Goal: Task Accomplishment & Management: Complete application form

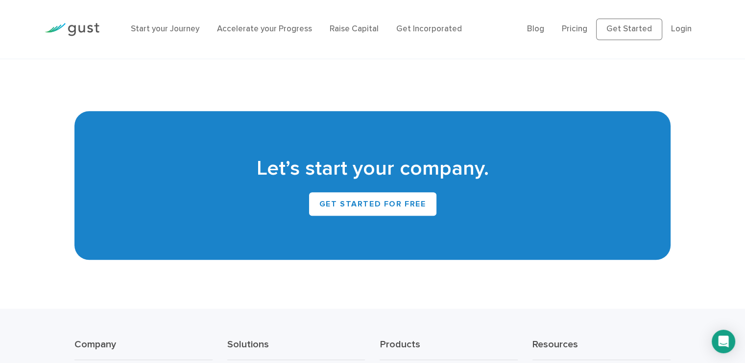
scroll to position [4485, 0]
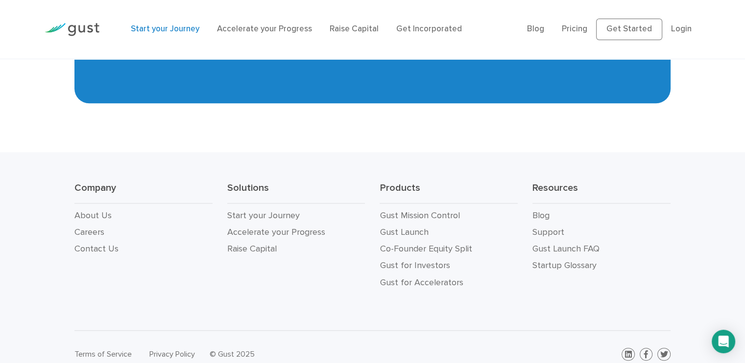
click at [166, 30] on link "Start your Journey" at bounding box center [165, 29] width 69 height 10
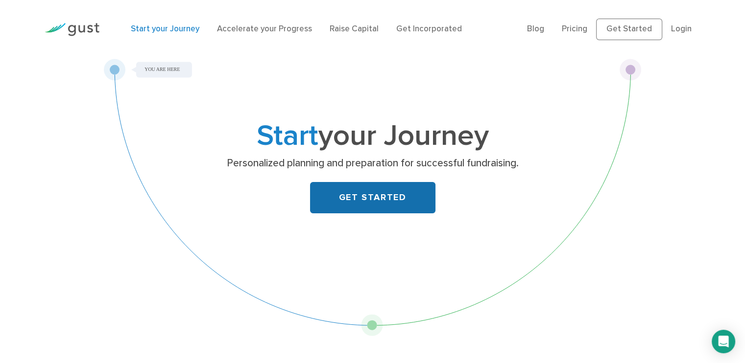
click at [367, 196] on link "GET STARTED" at bounding box center [372, 197] width 125 height 31
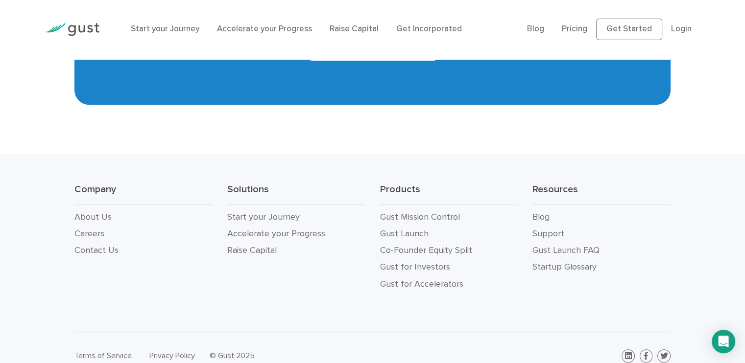
click at [34, 156] on div "Company About Us Careers Contact Us Solutions Start your Journey Accelerate you…" at bounding box center [372, 243] width 745 height 178
